Goal: Consume media (video, audio)

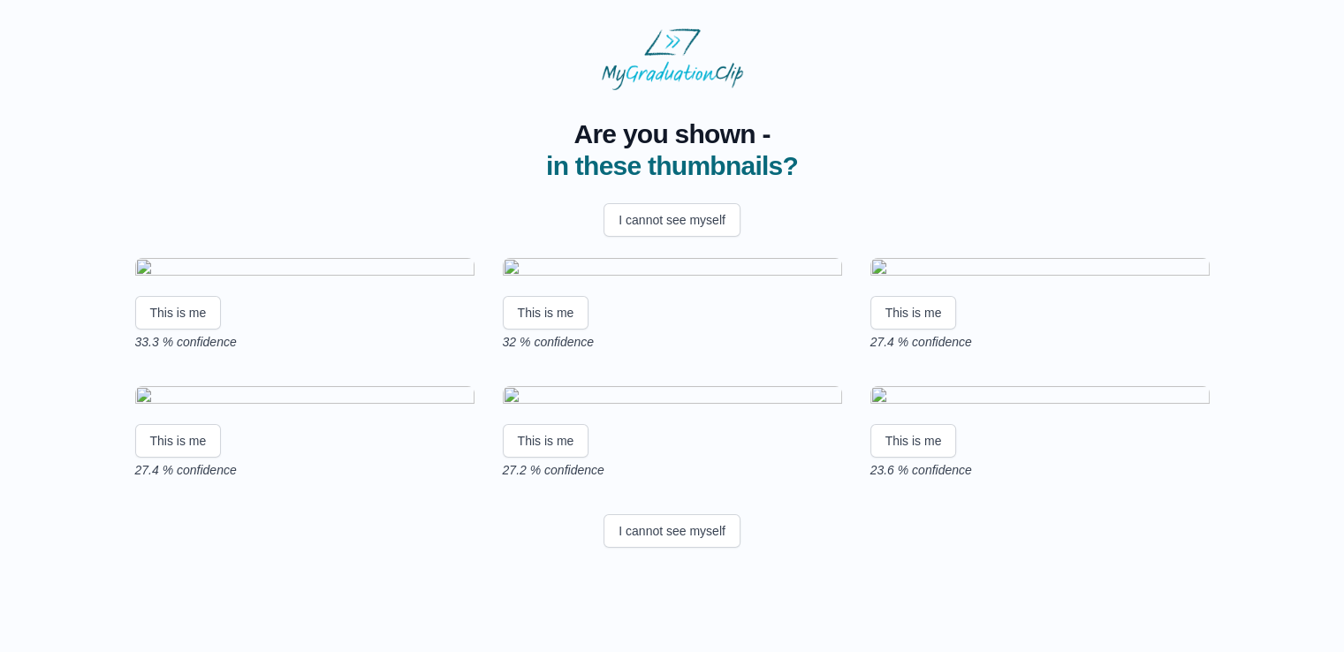
click at [654, 282] on img at bounding box center [672, 270] width 339 height 24
click at [544, 330] on button "This is me" at bounding box center [546, 313] width 87 height 34
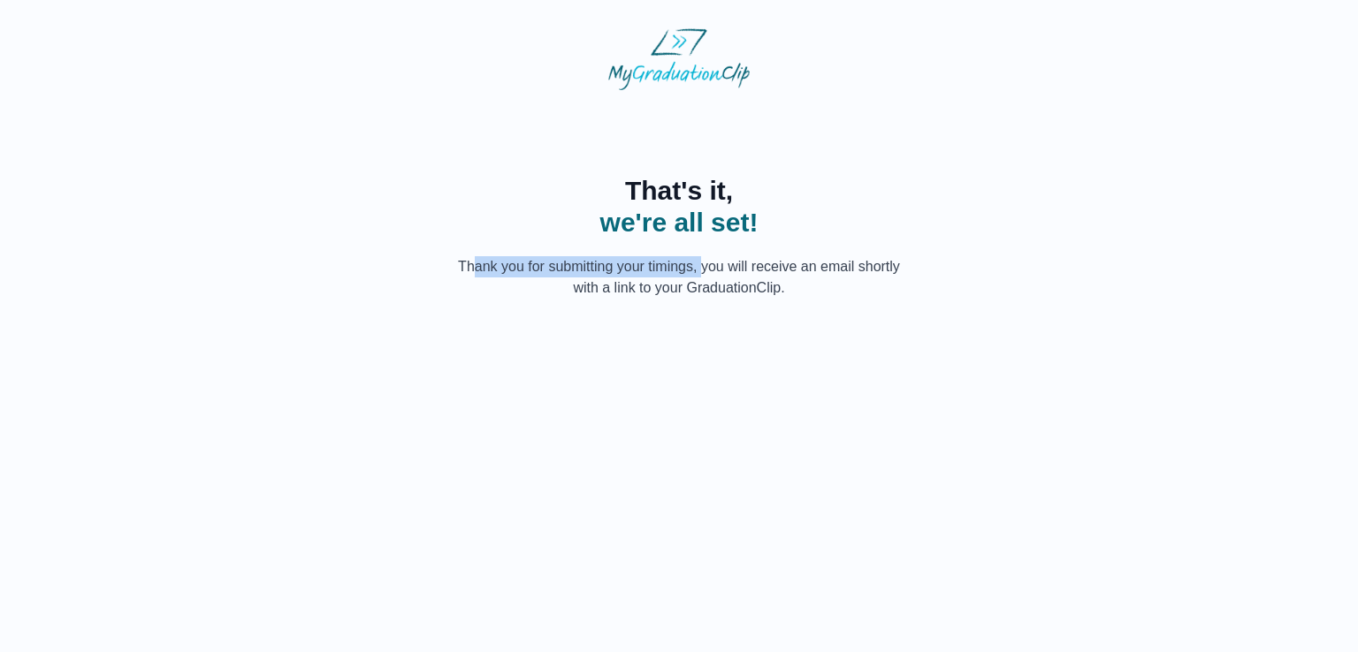
drag, startPoint x: 462, startPoint y: 262, endPoint x: 704, endPoint y: 263, distance: 241.3
click at [704, 263] on p "Thank you for submitting your timings, you will receive an email shortly with a…" at bounding box center [679, 277] width 453 height 42
click at [707, 268] on p "Thank you for submitting your timings, you will receive an email shortly with a…" at bounding box center [679, 277] width 453 height 42
drag, startPoint x: 514, startPoint y: 280, endPoint x: 831, endPoint y: 296, distance: 317.7
click at [799, 294] on p "Thank you for submitting your timings, you will receive an email shortly with a…" at bounding box center [679, 277] width 453 height 42
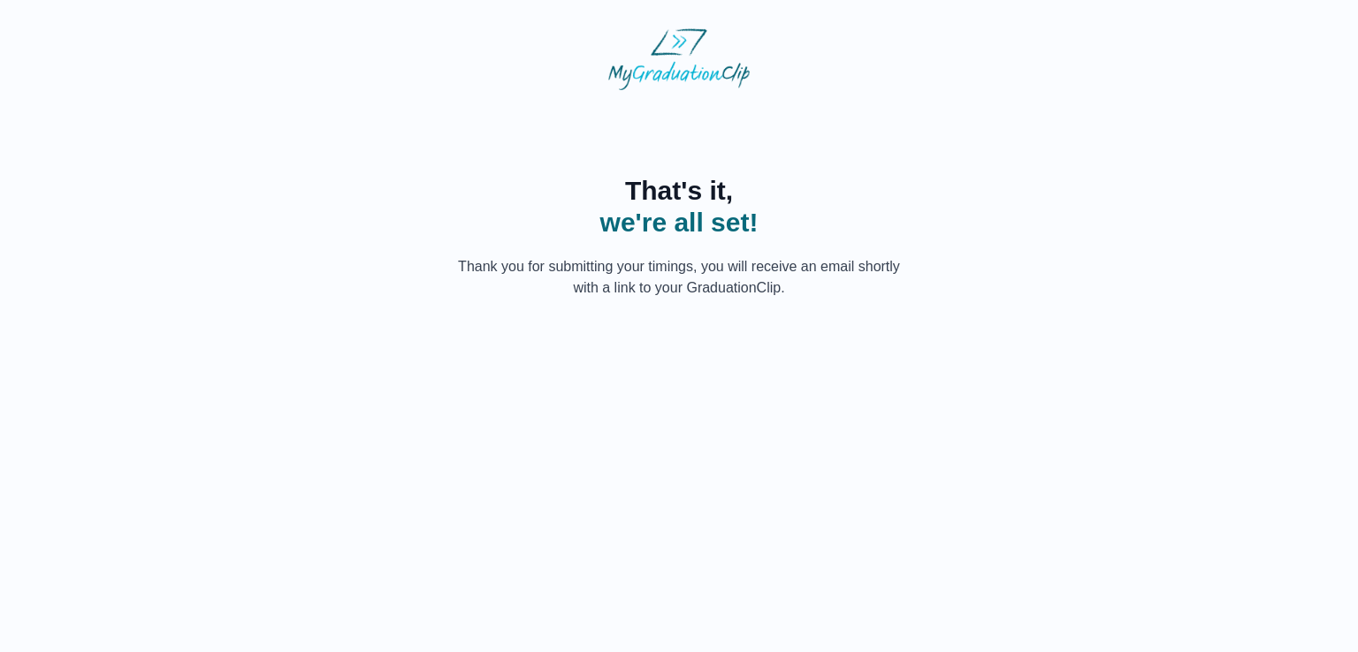
click at [865, 301] on body "That's it, we're all set! Thank you for submitting your timings, you will recei…" at bounding box center [678, 163] width 1329 height 299
click at [311, 327] on html "That's it, we're all set! Thank you for submitting your timings, you will recei…" at bounding box center [679, 163] width 1358 height 327
drag, startPoint x: 664, startPoint y: 227, endPoint x: 883, endPoint y: 388, distance: 271.9
click at [883, 327] on html "That's it, we're all set! Thank you for submitting your timings, you will recei…" at bounding box center [679, 163] width 1358 height 327
click at [575, 171] on div "That's it, we're all set! Thank you for submitting your timings, you will recei…" at bounding box center [678, 194] width 1315 height 209
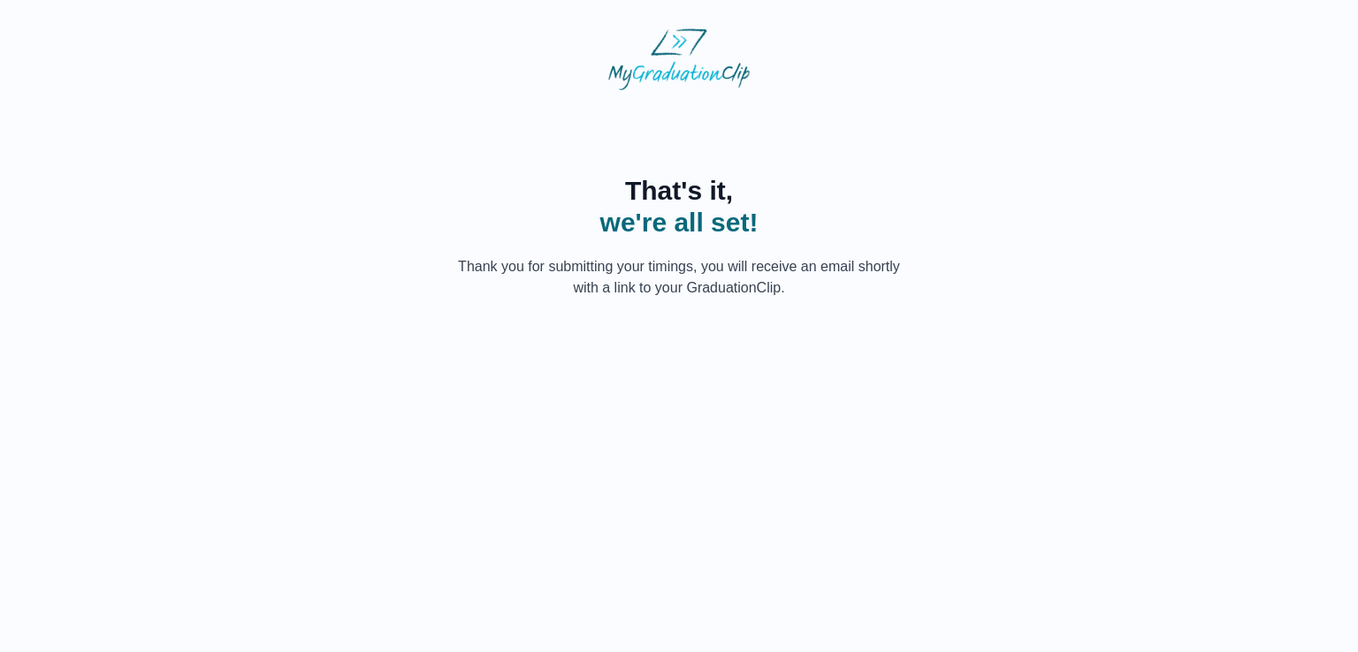
drag, startPoint x: 624, startPoint y: 189, endPoint x: 969, endPoint y: 451, distance: 432.7
click at [969, 327] on html "That's it, we're all set! Thank you for submitting your timings, you will recei…" at bounding box center [679, 163] width 1358 height 327
click at [514, 308] on body "That's it, we're all set! Thank you for submitting your timings, you will recei…" at bounding box center [678, 163] width 1329 height 299
click at [550, 96] on div "That's it, we're all set! Thank you for submitting your timings, you will recei…" at bounding box center [678, 194] width 1315 height 209
click at [360, 142] on div "That's it, we're all set! Thank you for submitting your timings, you will recei…" at bounding box center [678, 194] width 1315 height 209
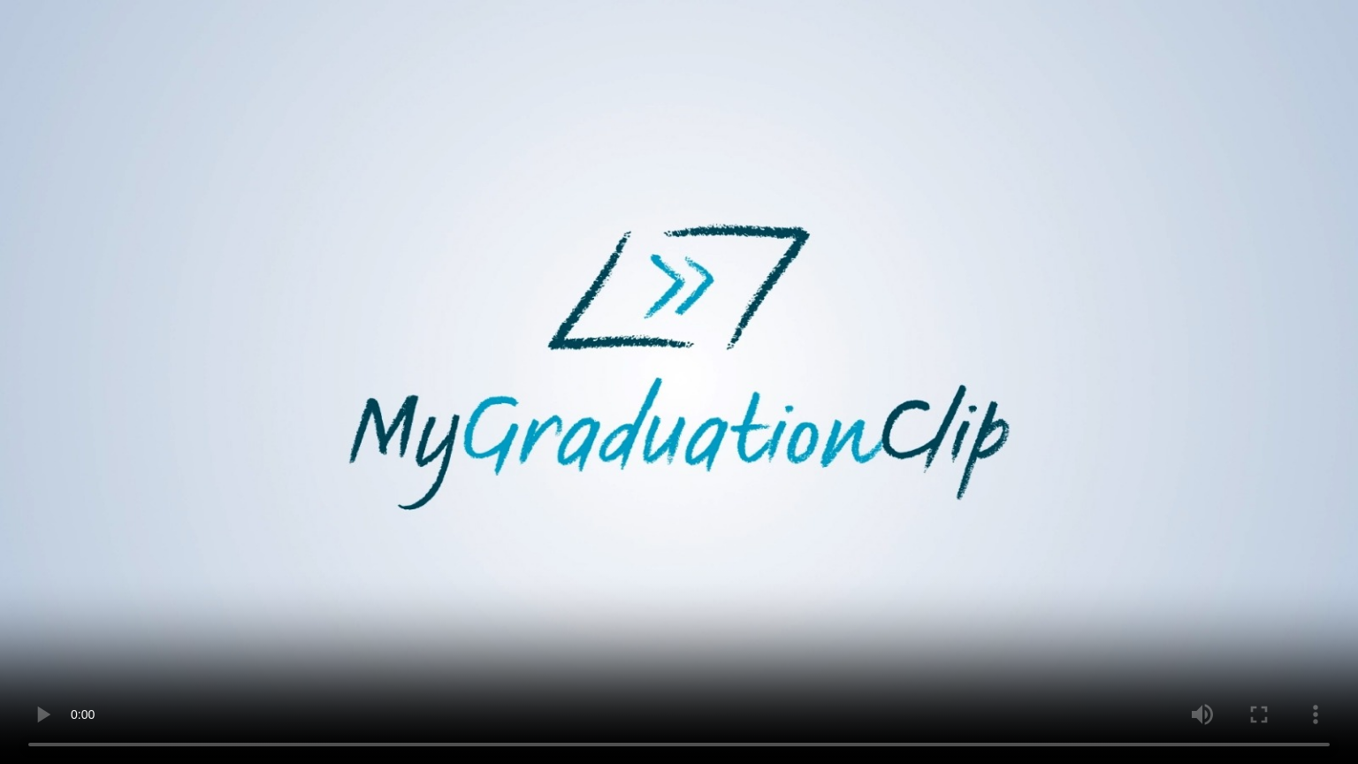
click at [818, 473] on video at bounding box center [679, 382] width 1358 height 764
click at [465, 102] on video at bounding box center [679, 382] width 1358 height 764
click at [467, 157] on video at bounding box center [679, 382] width 1358 height 764
click at [621, 423] on video at bounding box center [679, 382] width 1358 height 764
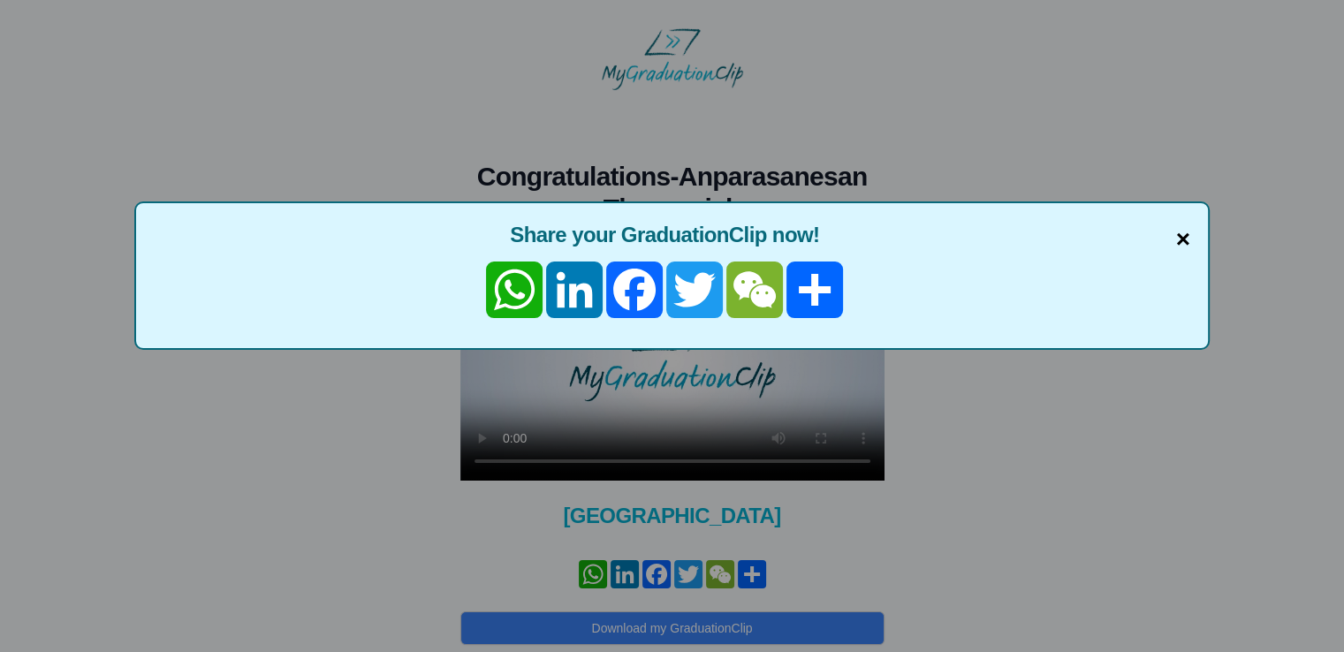
click at [1186, 242] on span "×" at bounding box center [1183, 239] width 14 height 37
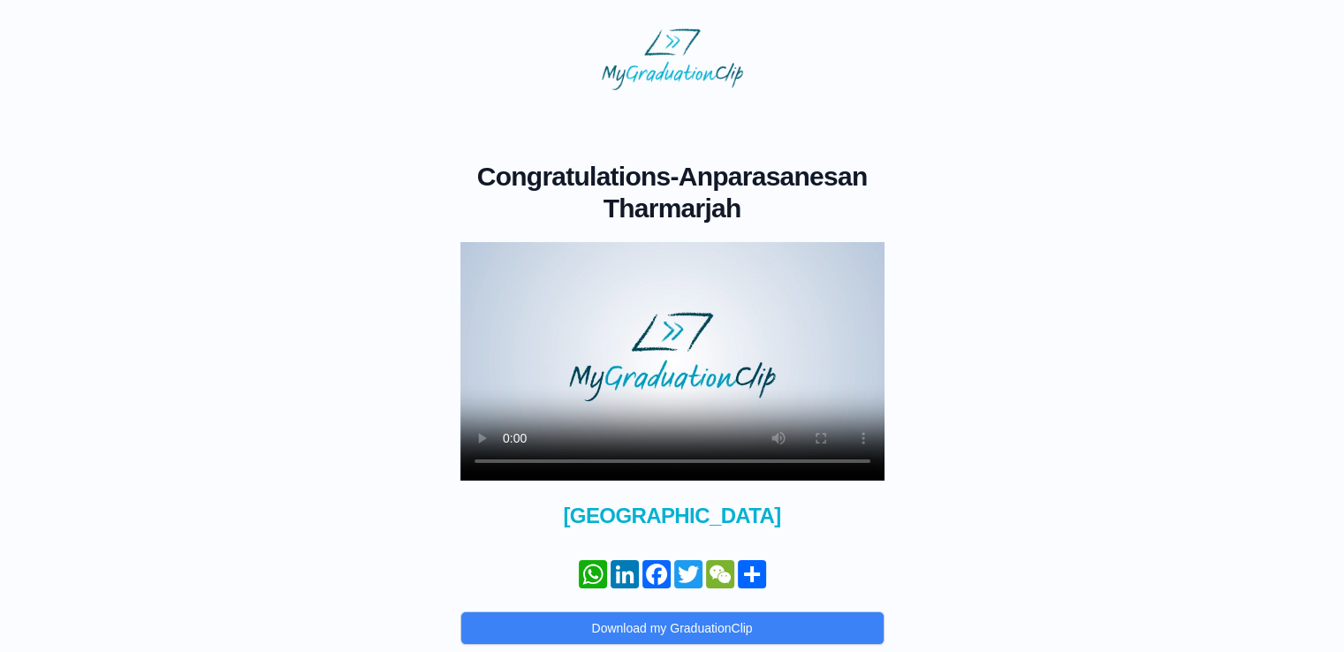
click at [354, 135] on div "Congratulations - Anparasanesan Tharmarjah × Share your GraduationClip now! Wha…" at bounding box center [672, 397] width 1288 height 614
